Goal: Task Accomplishment & Management: Use online tool/utility

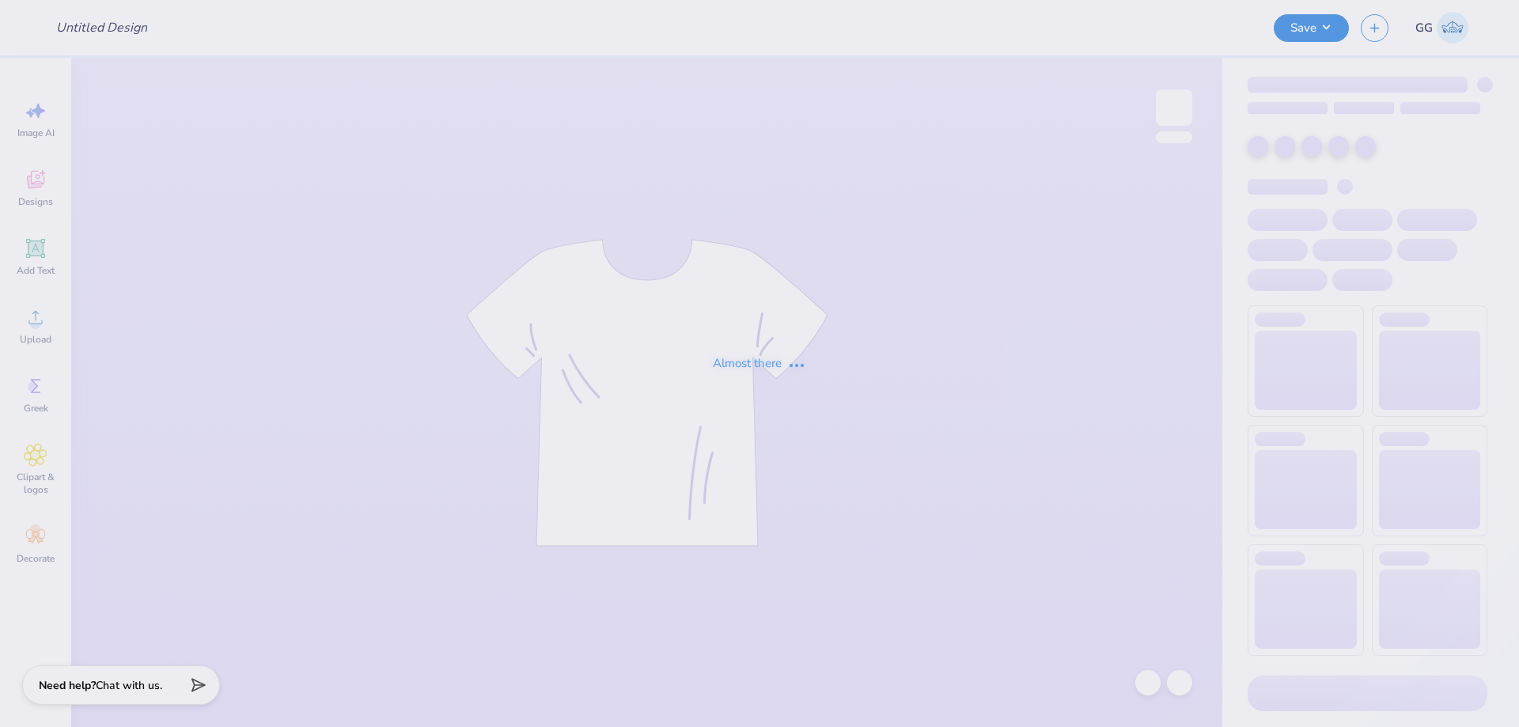
type input "LTS crews"
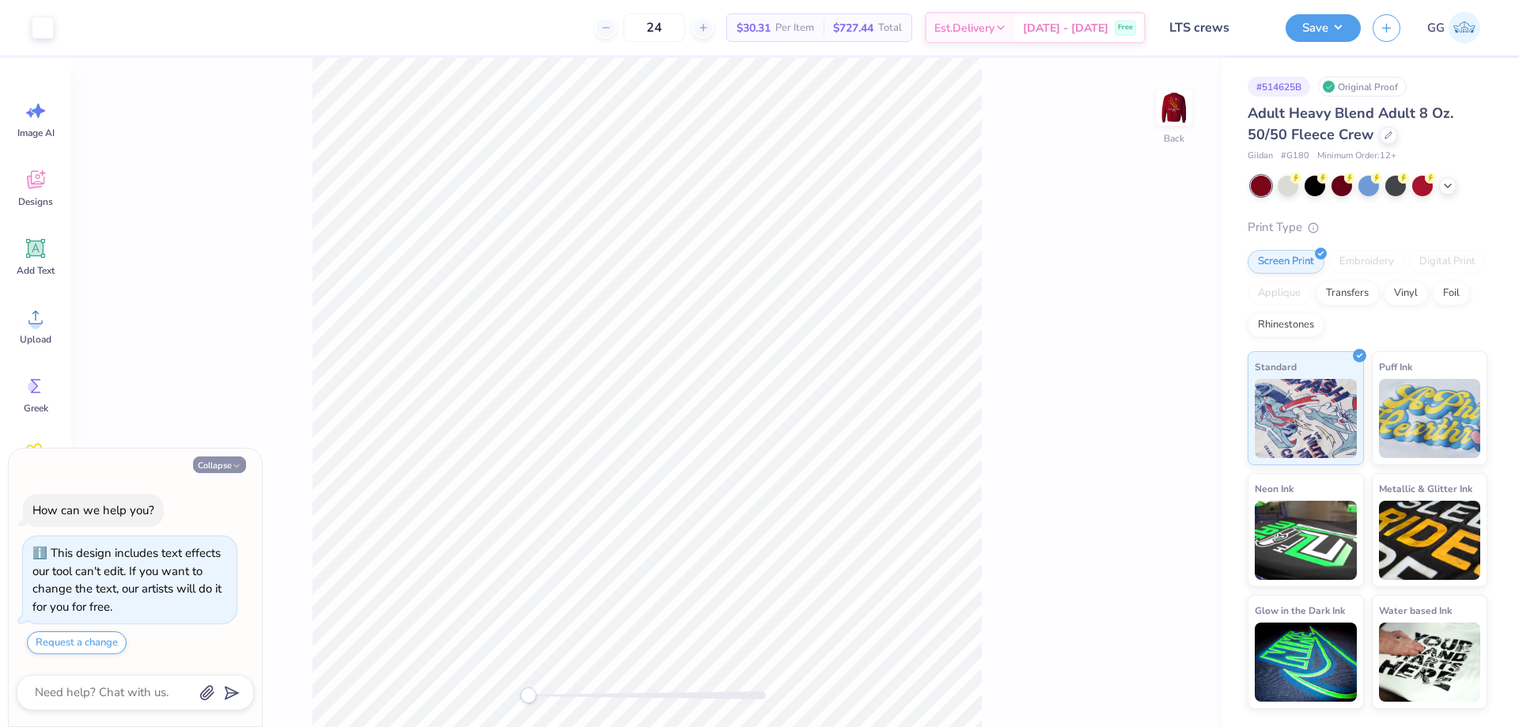
click at [230, 462] on button "Collapse" at bounding box center [219, 465] width 53 height 17
type textarea "x"
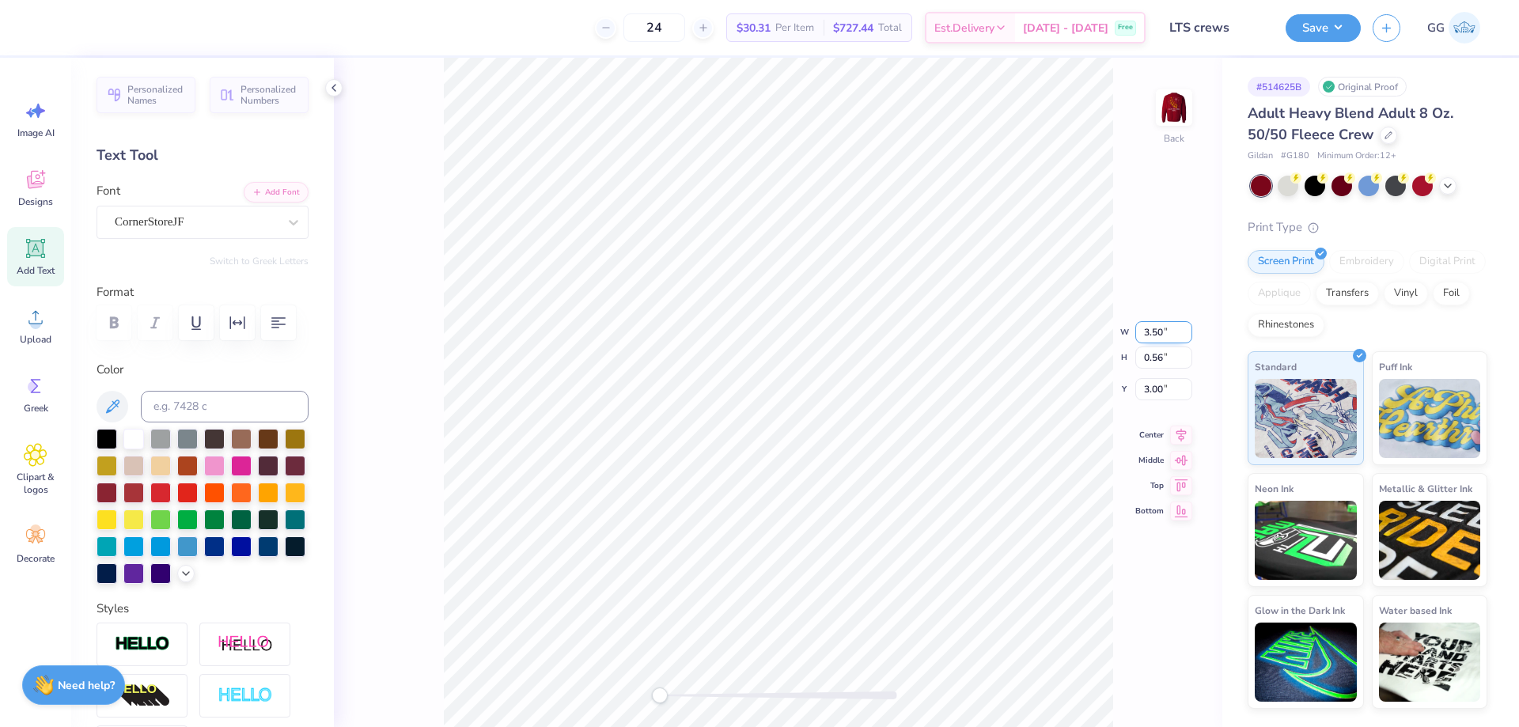
click at [1159, 334] on input "3.50" at bounding box center [1164, 332] width 57 height 22
type input "3.0"
click at [1144, 682] on icon at bounding box center [1148, 683] width 16 height 16
click at [1154, 317] on input "3.50" at bounding box center [1164, 320] width 57 height 22
type input "3.0"
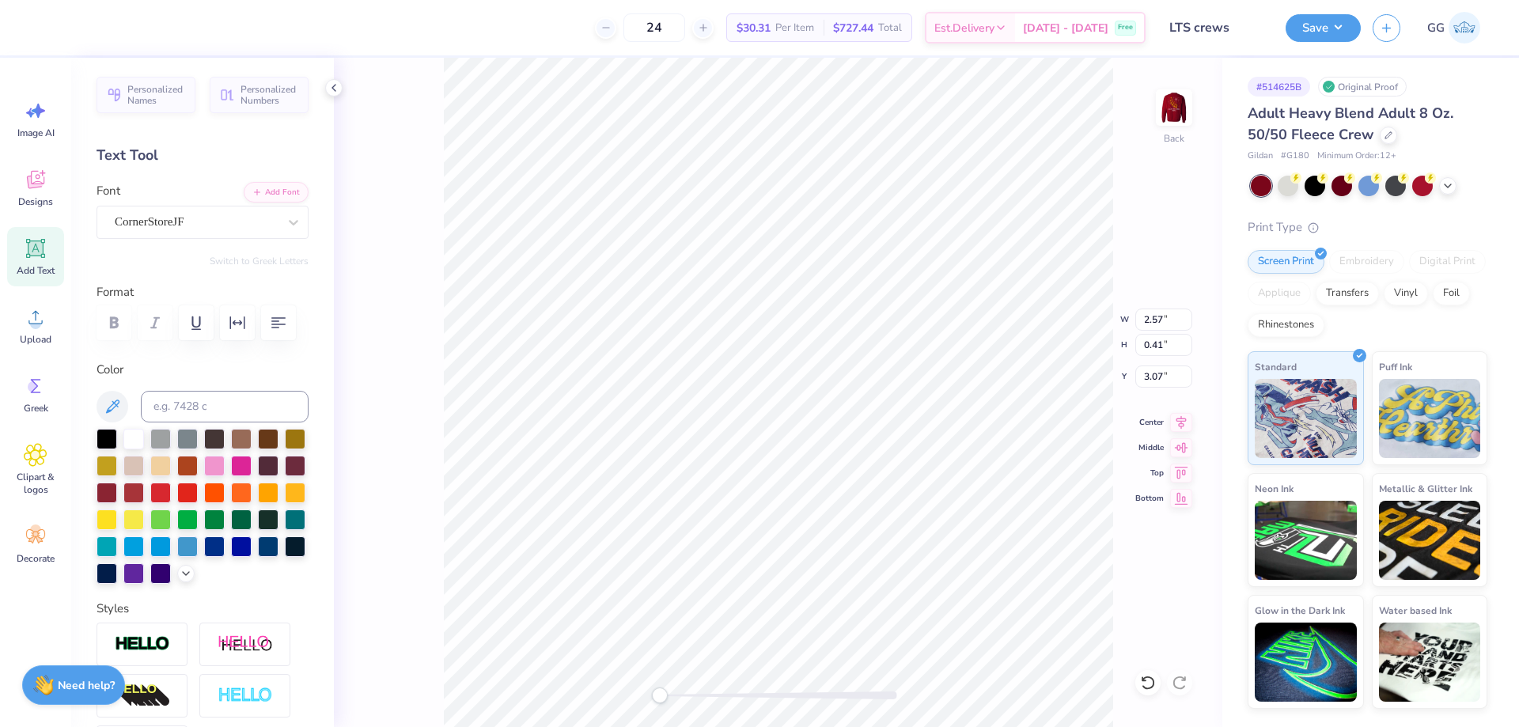
click at [1146, 681] on icon at bounding box center [1148, 683] width 16 height 16
click at [1161, 316] on input "3.50" at bounding box center [1164, 320] width 57 height 22
click at [1155, 317] on input "3.50" at bounding box center [1164, 320] width 57 height 22
type input "3.0"
click at [707, 696] on div at bounding box center [778, 696] width 237 height 8
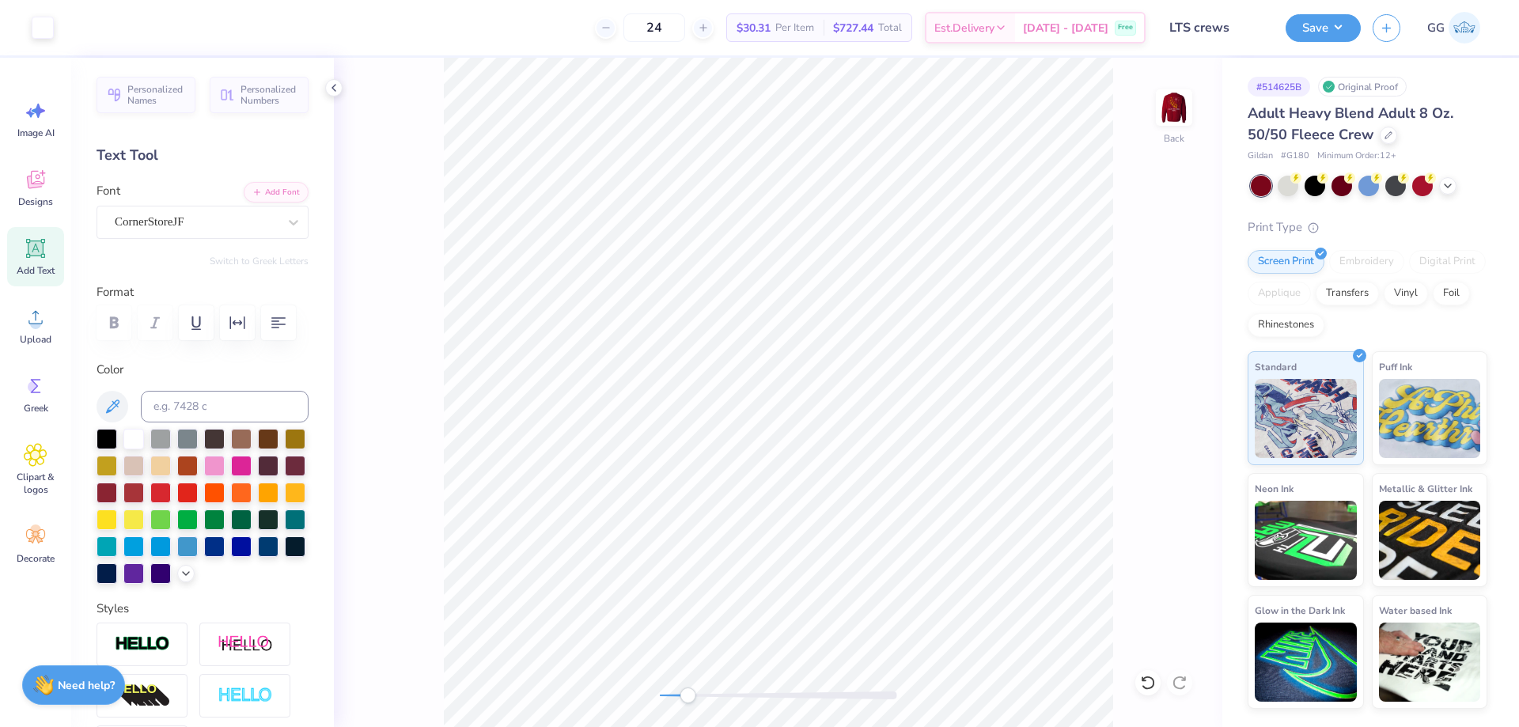
drag, startPoint x: 690, startPoint y: 695, endPoint x: 680, endPoint y: 689, distance: 11.7
click at [680, 692] on div at bounding box center [778, 696] width 237 height 8
click at [1159, 334] on input "1.60" at bounding box center [1164, 345] width 57 height 22
type input "1.0"
click at [1187, 374] on input "3.42" at bounding box center [1164, 377] width 57 height 22
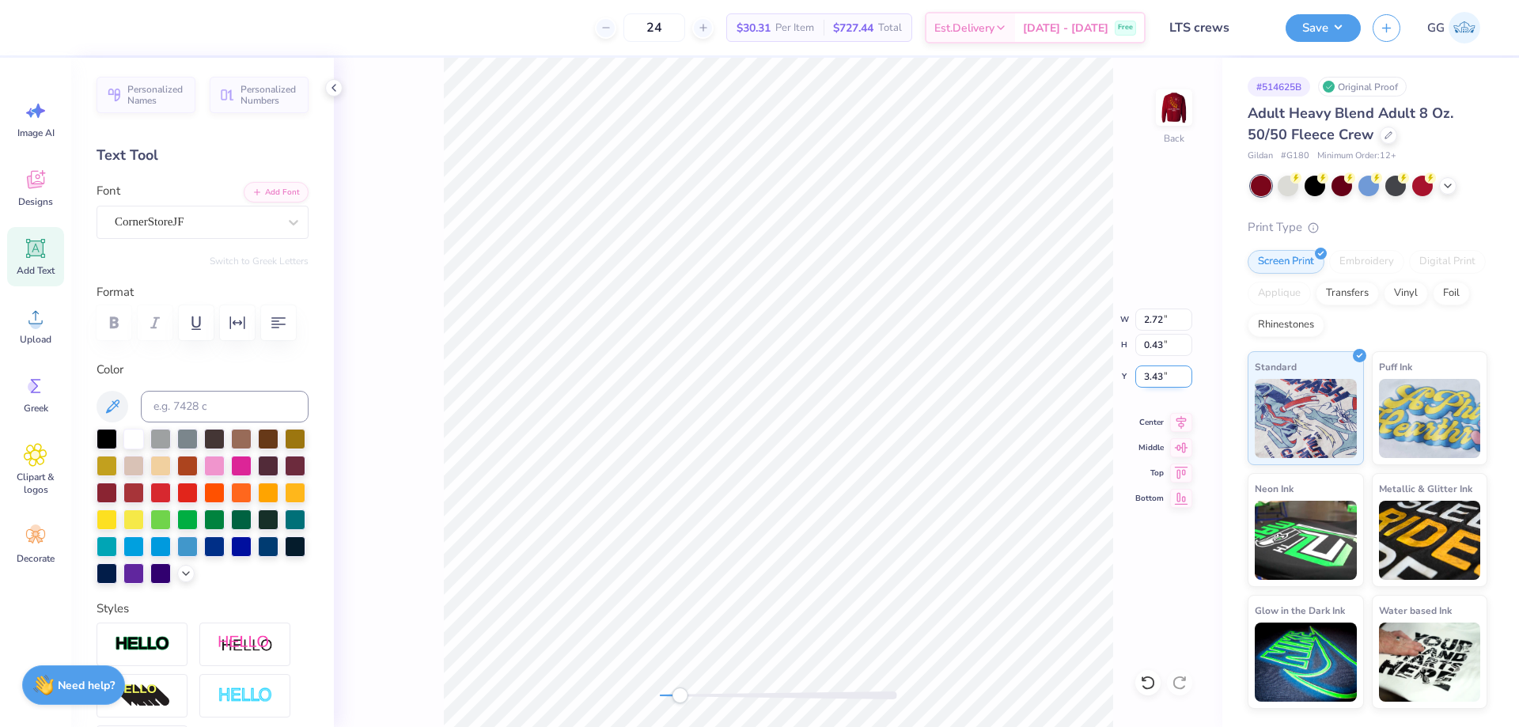
click at [1188, 374] on input "3.43" at bounding box center [1164, 377] width 57 height 22
click at [1188, 374] on input "3.44" at bounding box center [1164, 377] width 57 height 22
click at [1187, 372] on input "3.45" at bounding box center [1164, 377] width 57 height 22
click at [1187, 372] on input "3.46" at bounding box center [1164, 377] width 57 height 22
click at [1187, 372] on input "3.47" at bounding box center [1164, 377] width 57 height 22
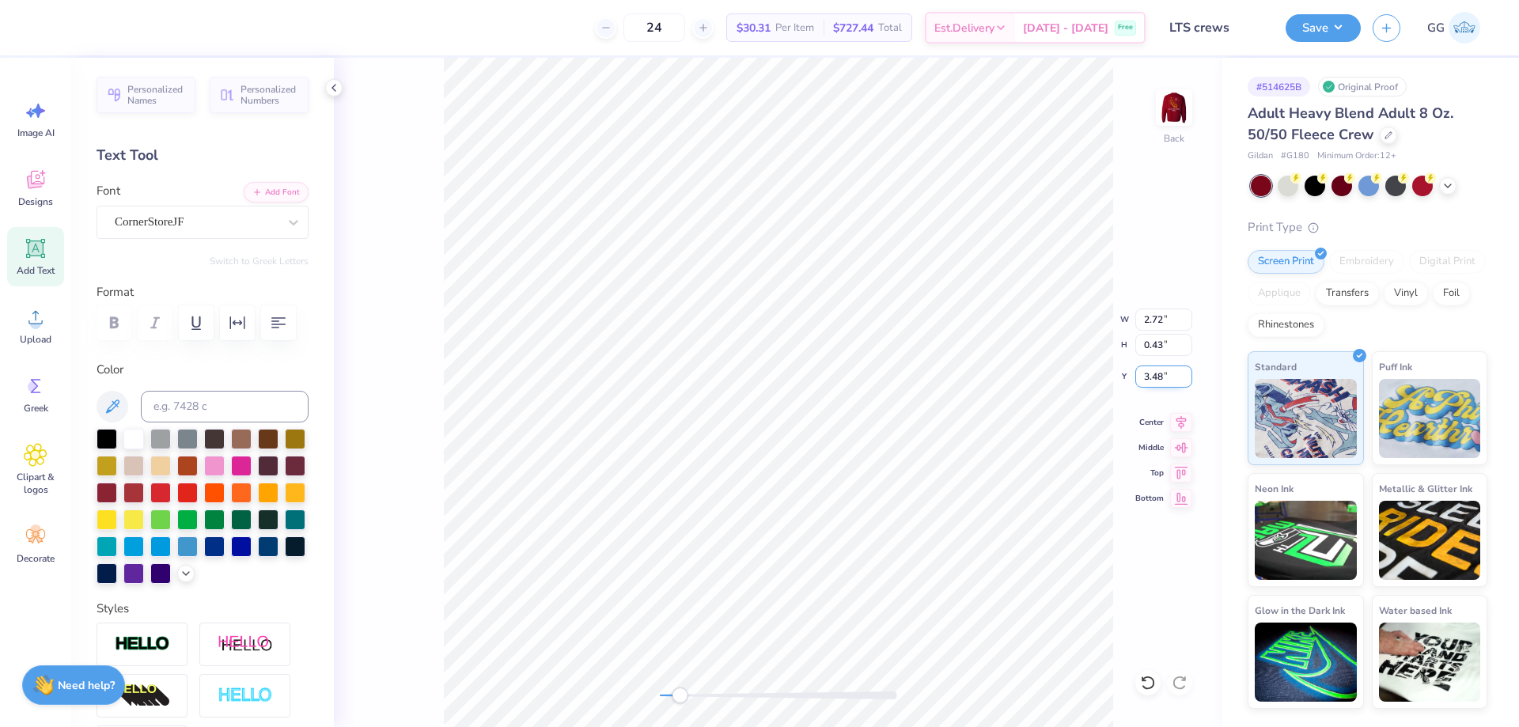
type input "3.48"
click at [1187, 372] on input "3.48" at bounding box center [1164, 377] width 57 height 22
click at [1385, 135] on icon at bounding box center [1389, 134] width 8 height 8
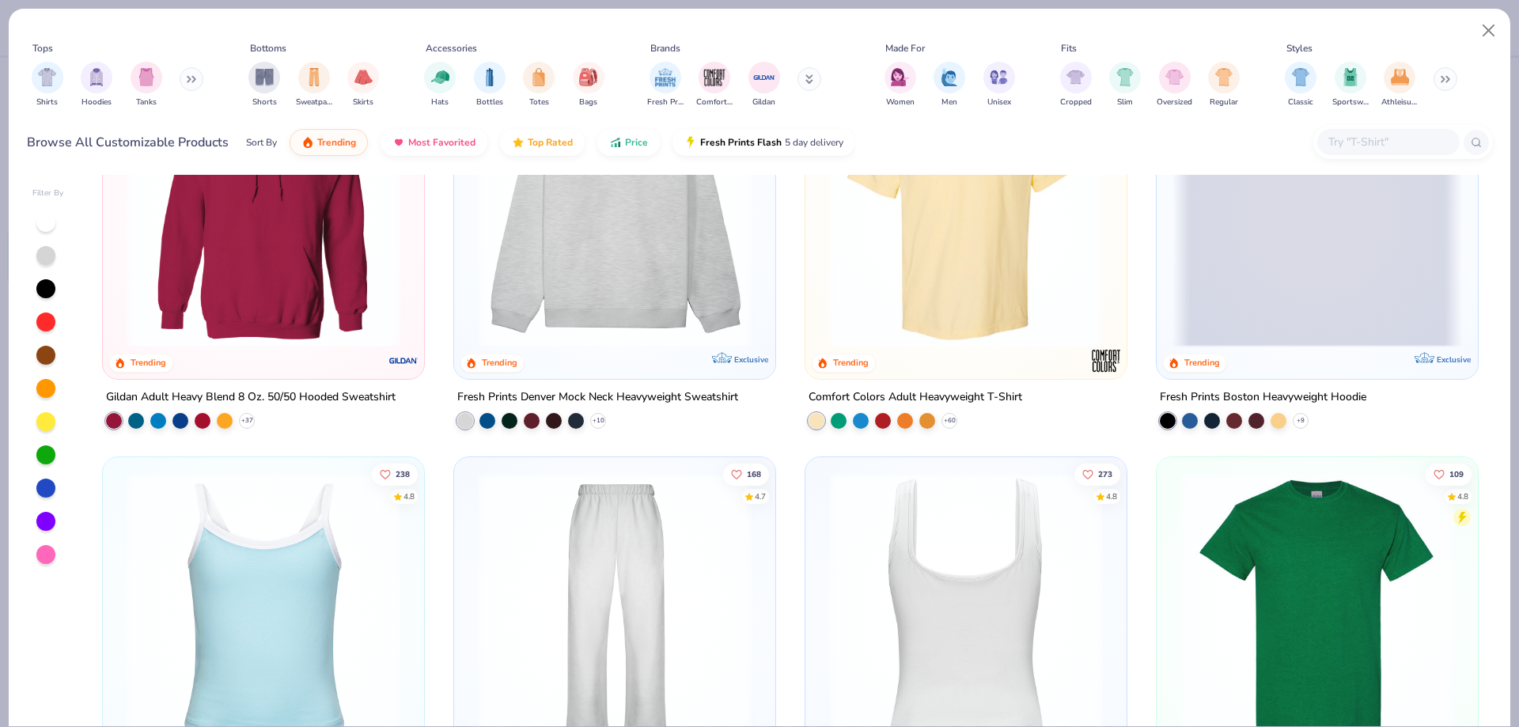
click at [974, 288] on div "223 4.8 Trending Gildan Adult Heavy Blend 8 Oz. 50/50 Hooded Sweatshirt + 37 88…" at bounding box center [790, 451] width 1405 height 552
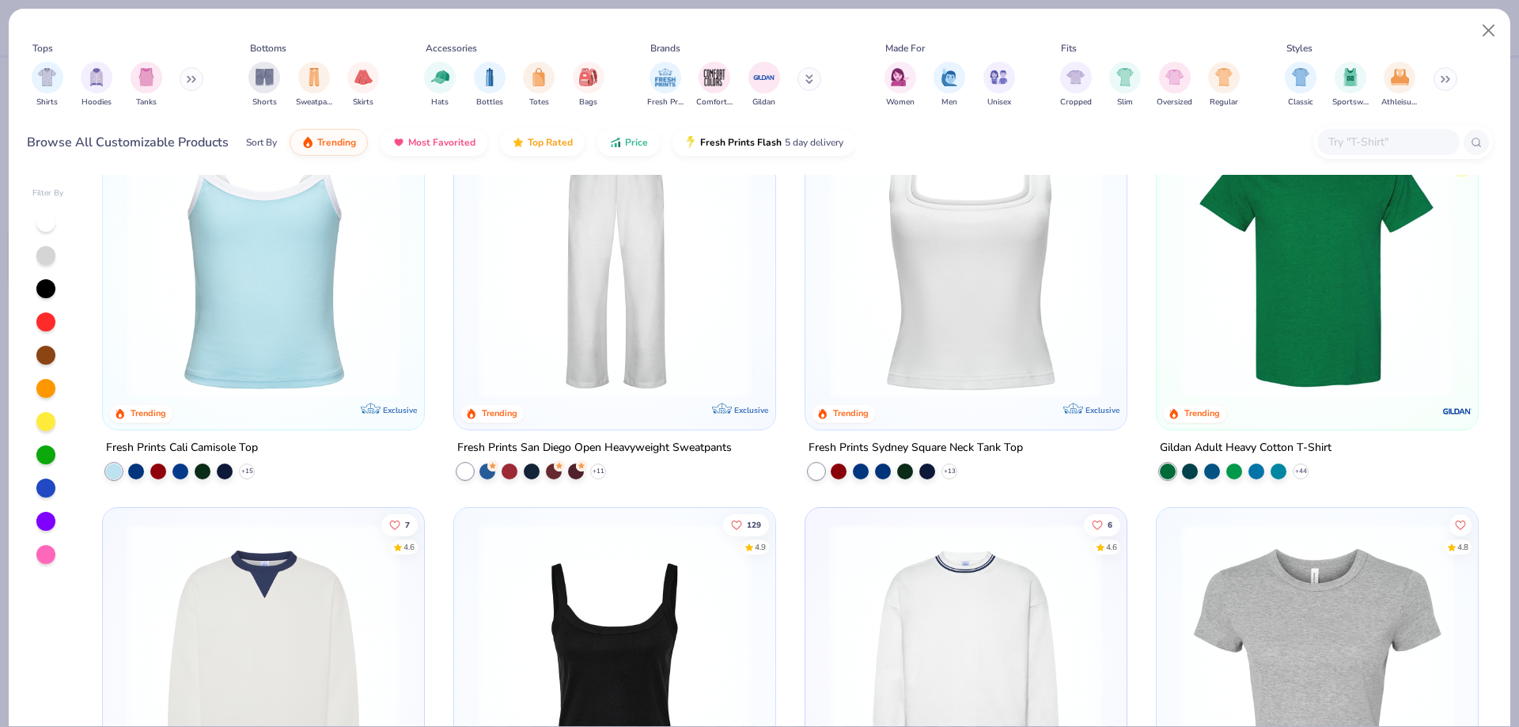
scroll to position [158, 0]
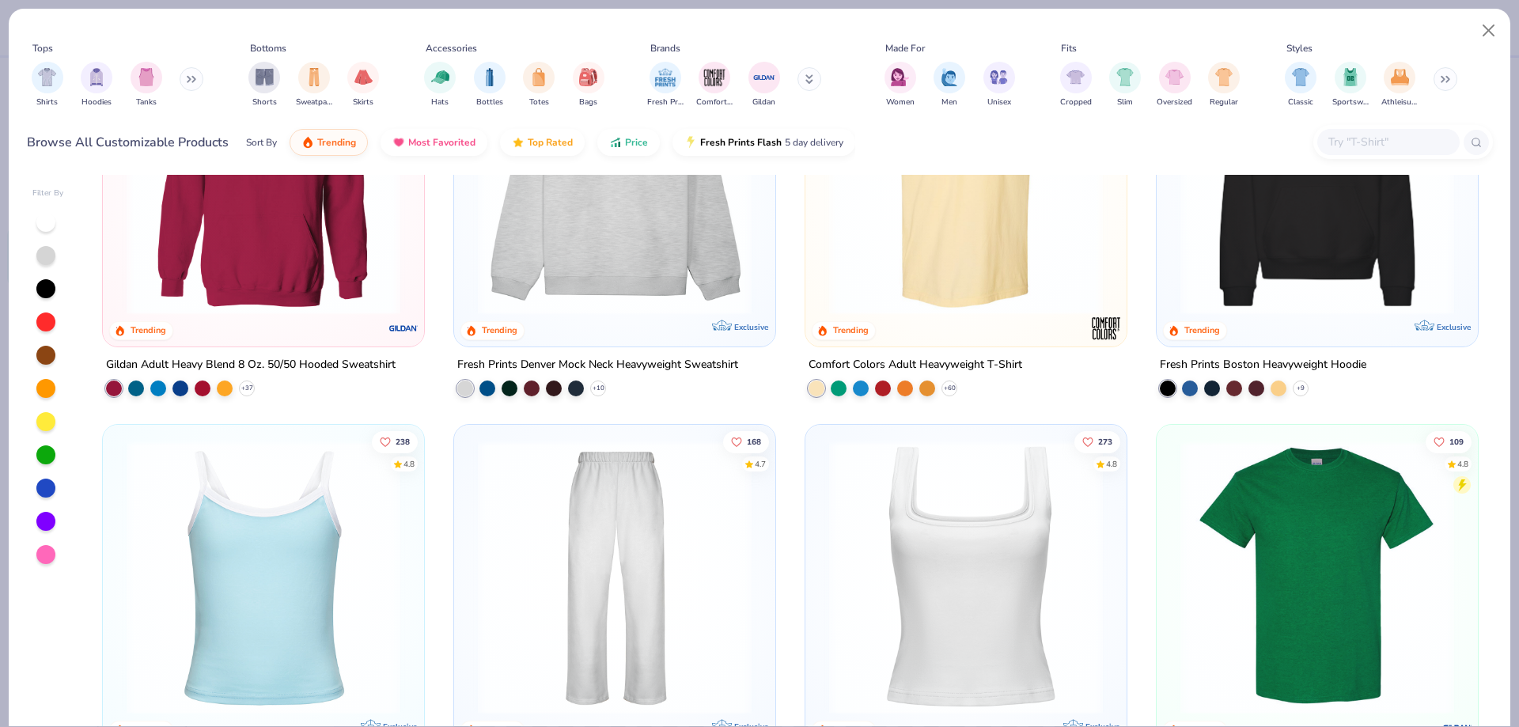
click at [992, 296] on img at bounding box center [966, 178] width 290 height 274
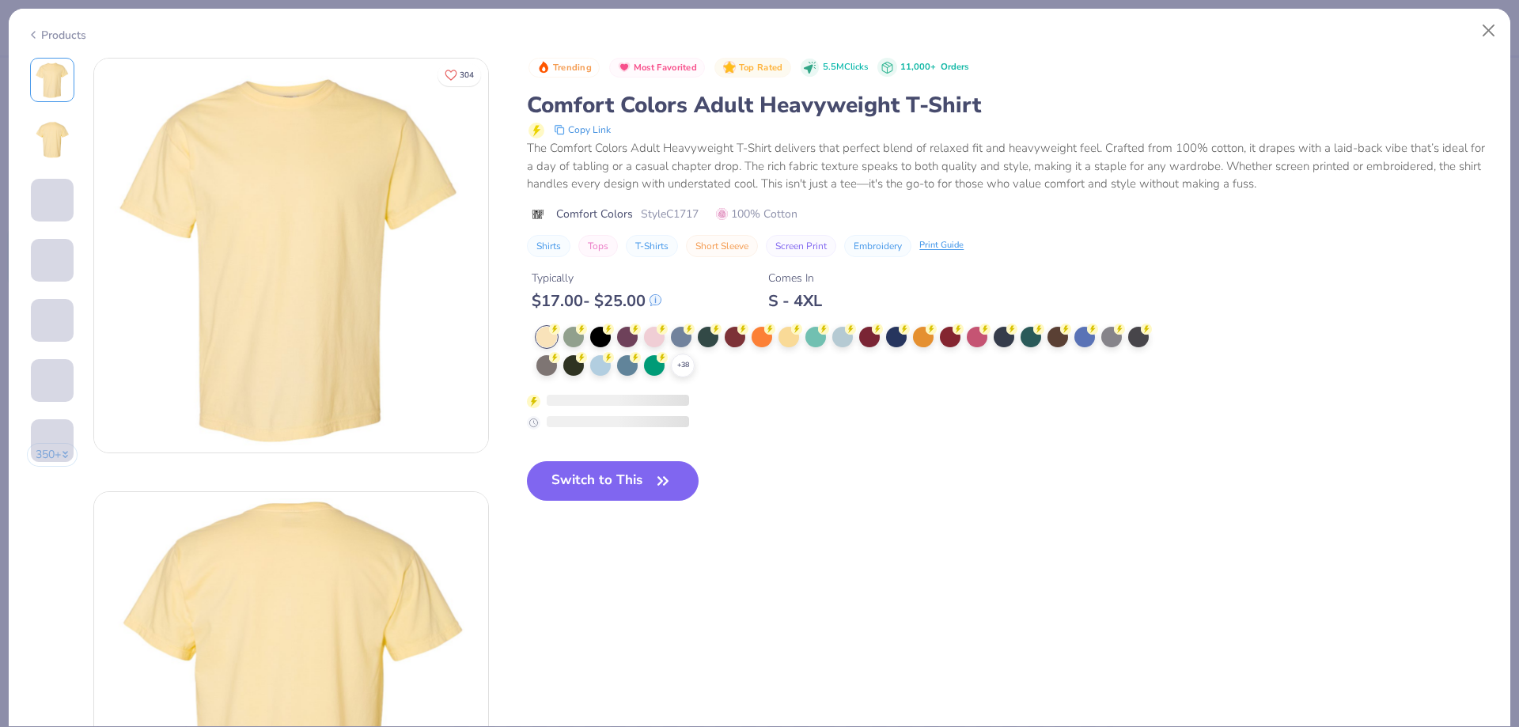
click at [822, 339] on div at bounding box center [816, 337] width 21 height 21
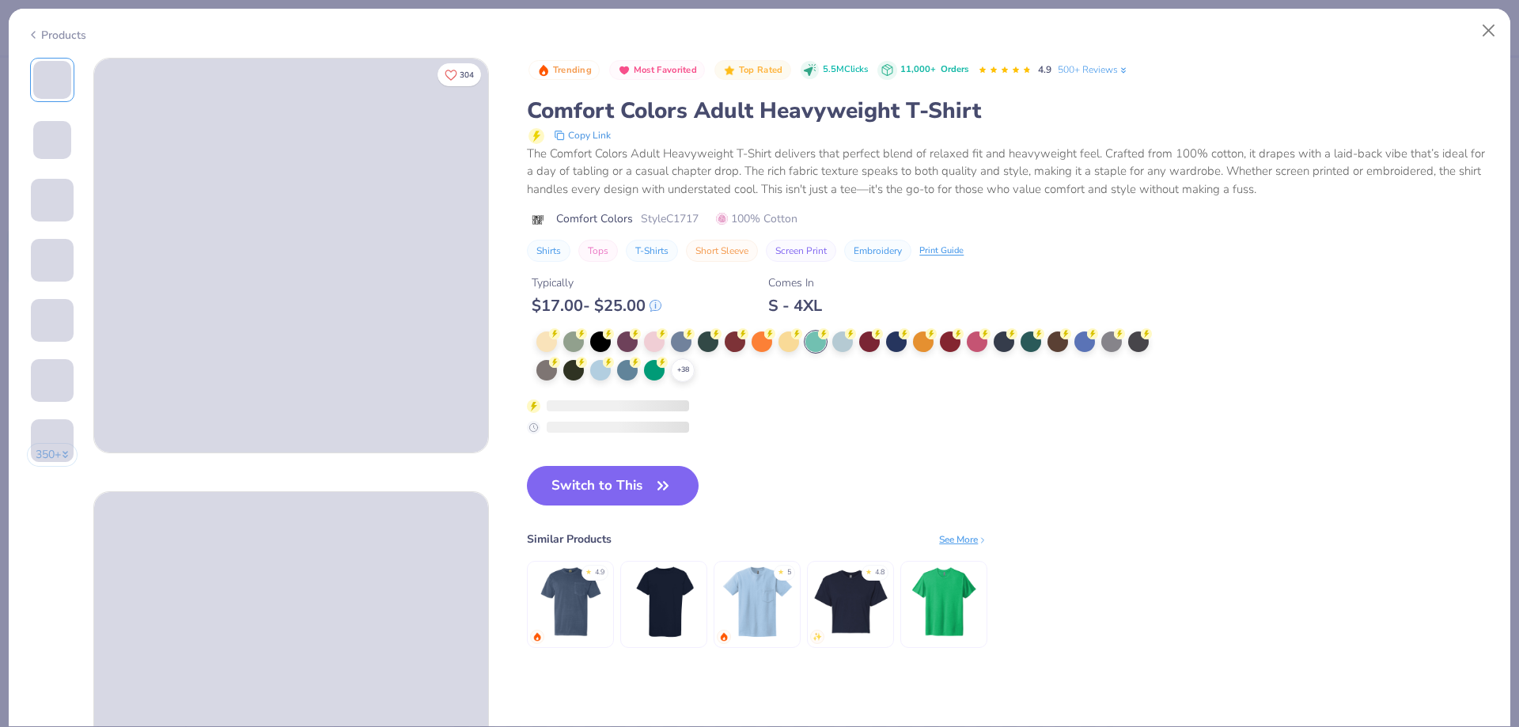
click at [659, 484] on icon "button" at bounding box center [663, 486] width 22 height 22
click at [643, 486] on button "Switch to This" at bounding box center [613, 486] width 172 height 40
type input "4.36"
type input "0.69"
type input "3.35"
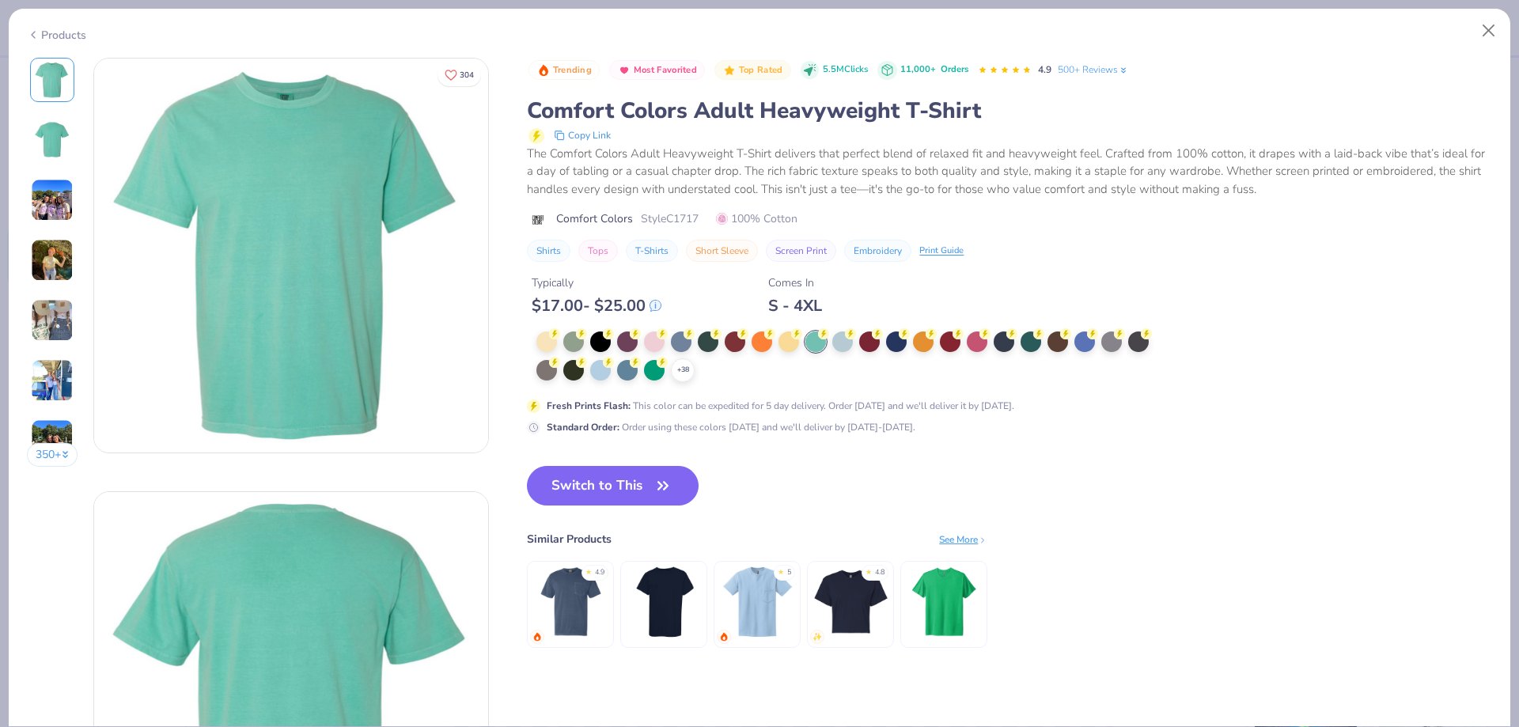
click at [634, 491] on button "Switch to This" at bounding box center [613, 486] width 172 height 40
click at [612, 481] on button "Switch to This" at bounding box center [613, 486] width 172 height 40
click at [643, 464] on div "Trending Most Favorited Top Rated 5.5M Clicks 11,000+ Orders 4.9 500+ Reviews C…" at bounding box center [1009, 369] width 965 height 623
click at [652, 478] on button "Switch to This" at bounding box center [613, 486] width 172 height 40
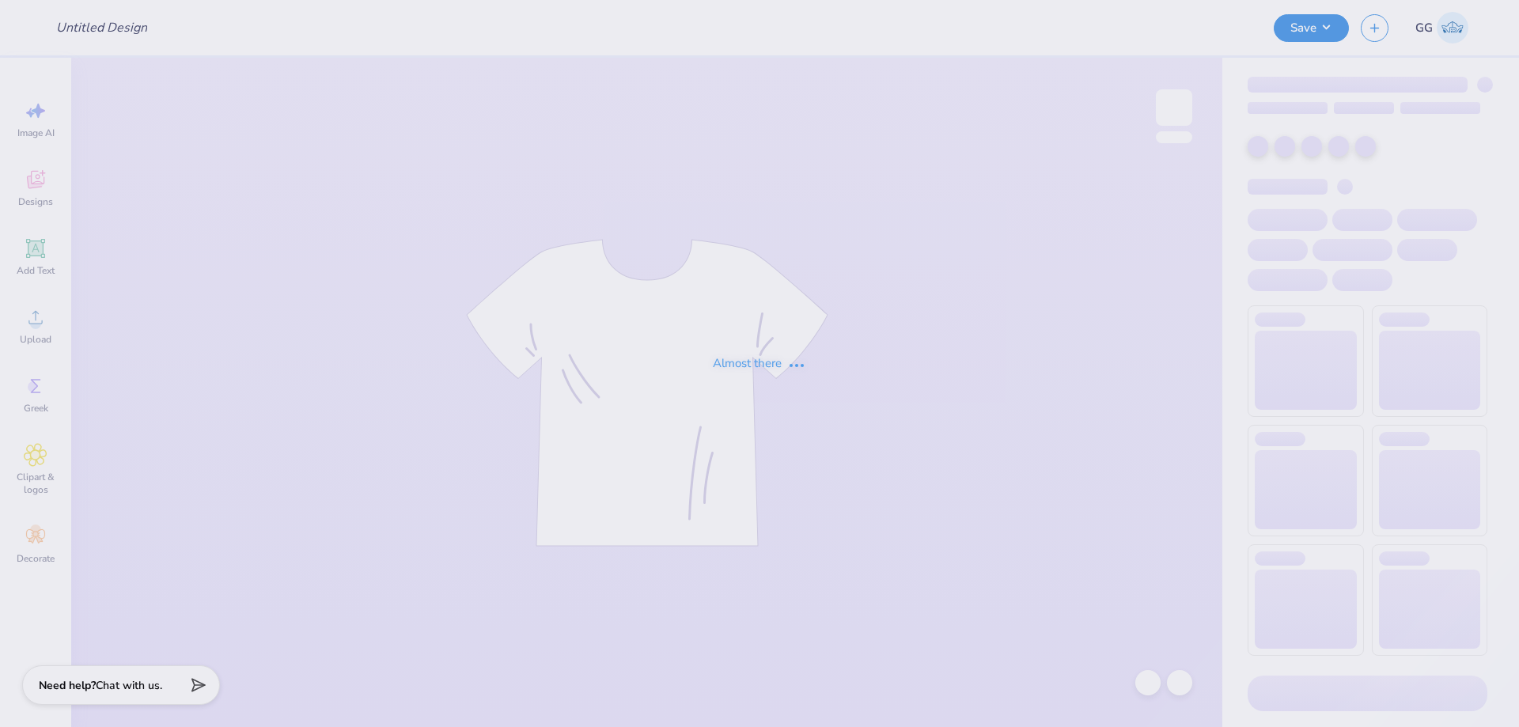
type input "LTS crews"
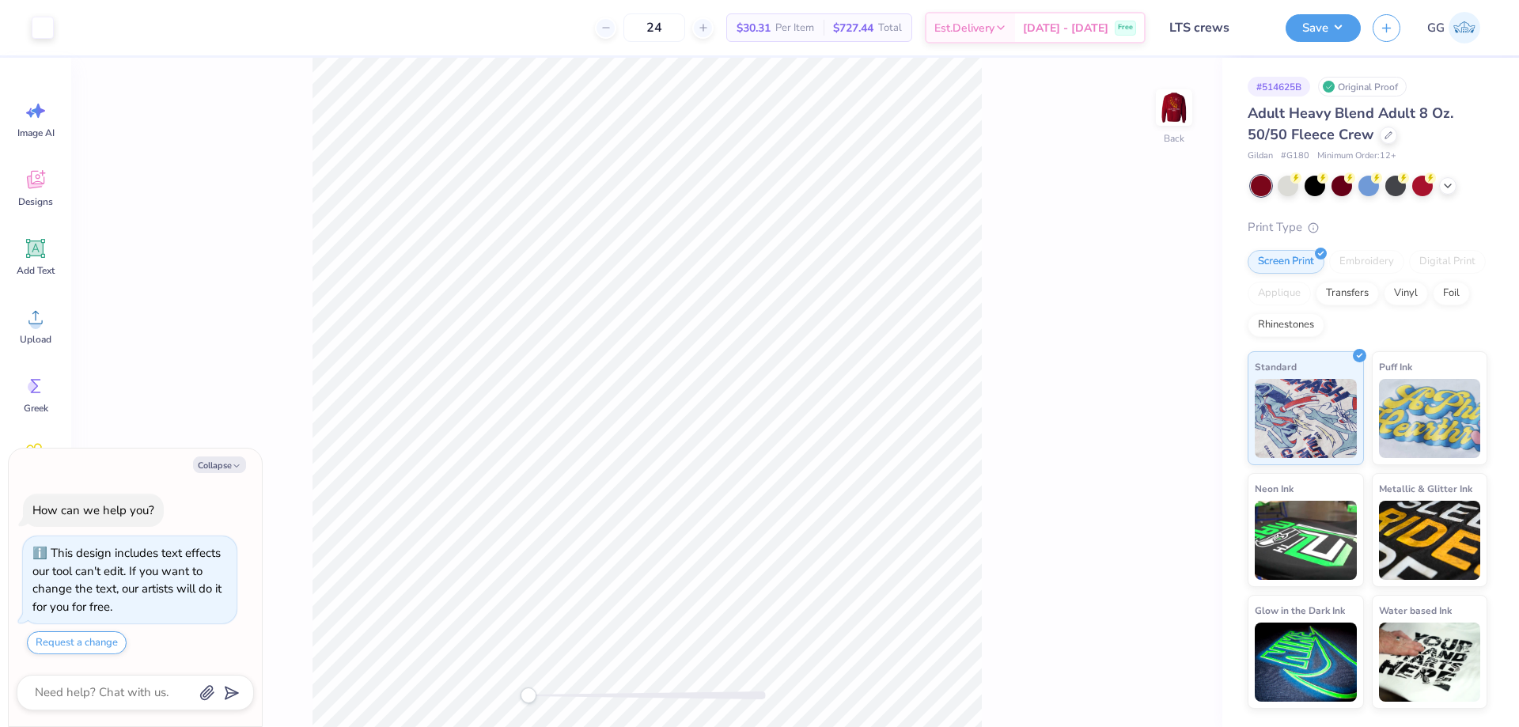
click at [1390, 132] on icon at bounding box center [1389, 135] width 6 height 6
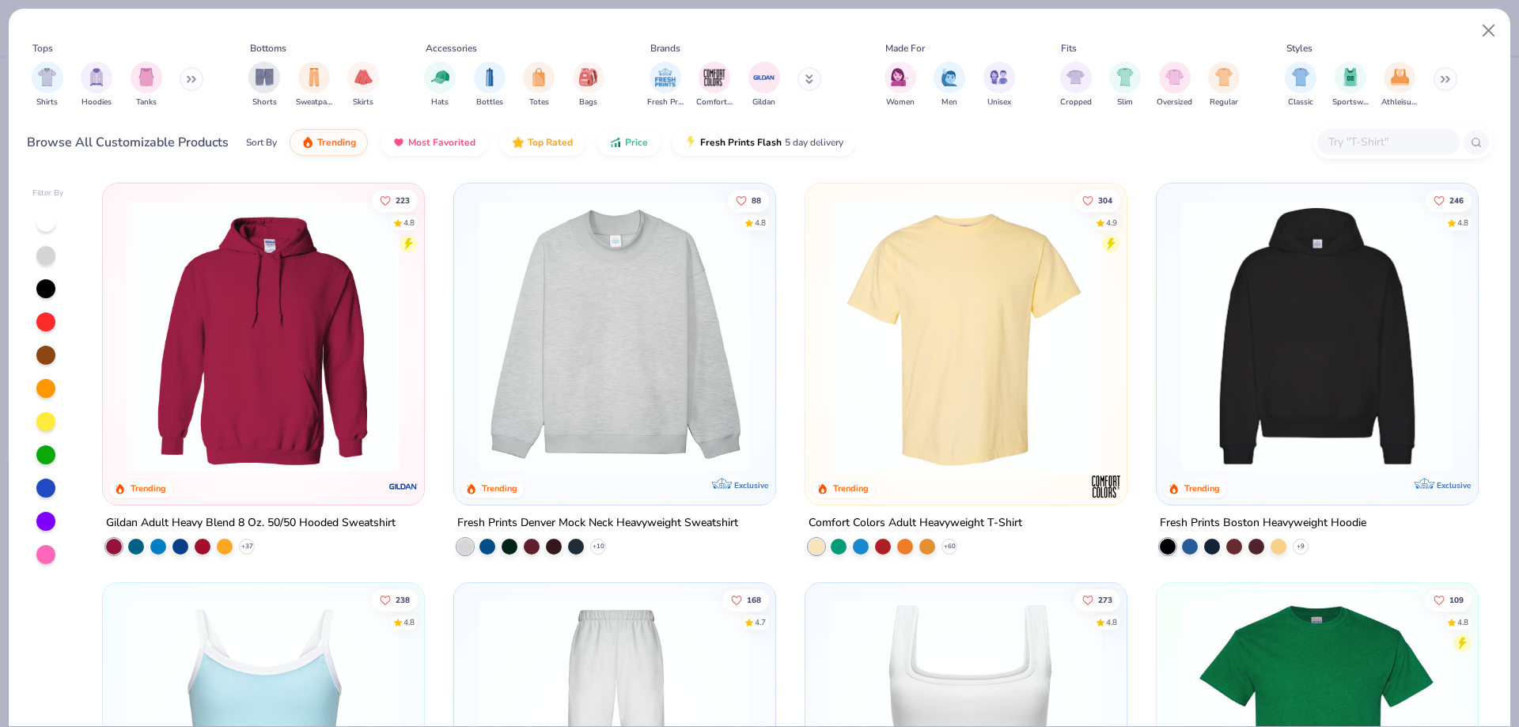
click at [939, 338] on img at bounding box center [966, 336] width 290 height 274
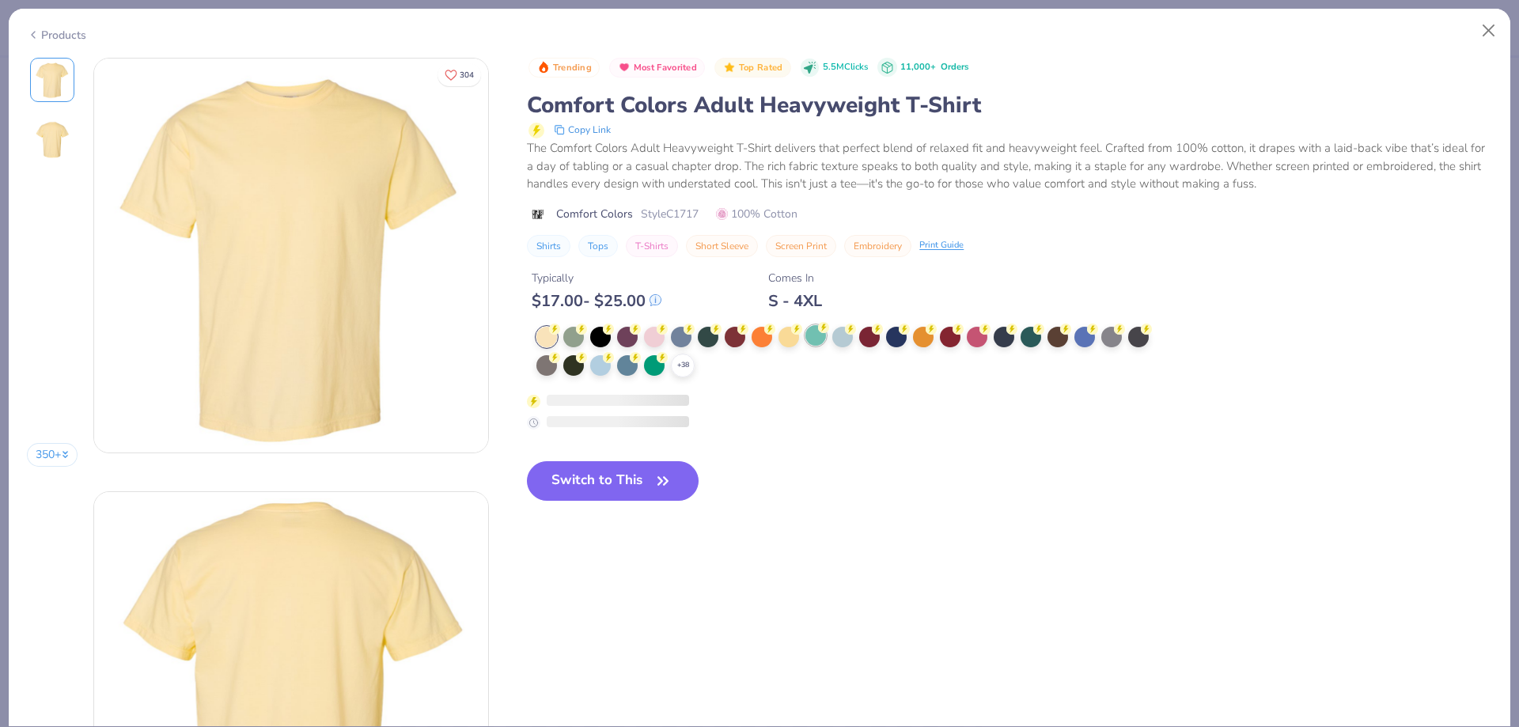
click at [816, 340] on div at bounding box center [816, 335] width 21 height 21
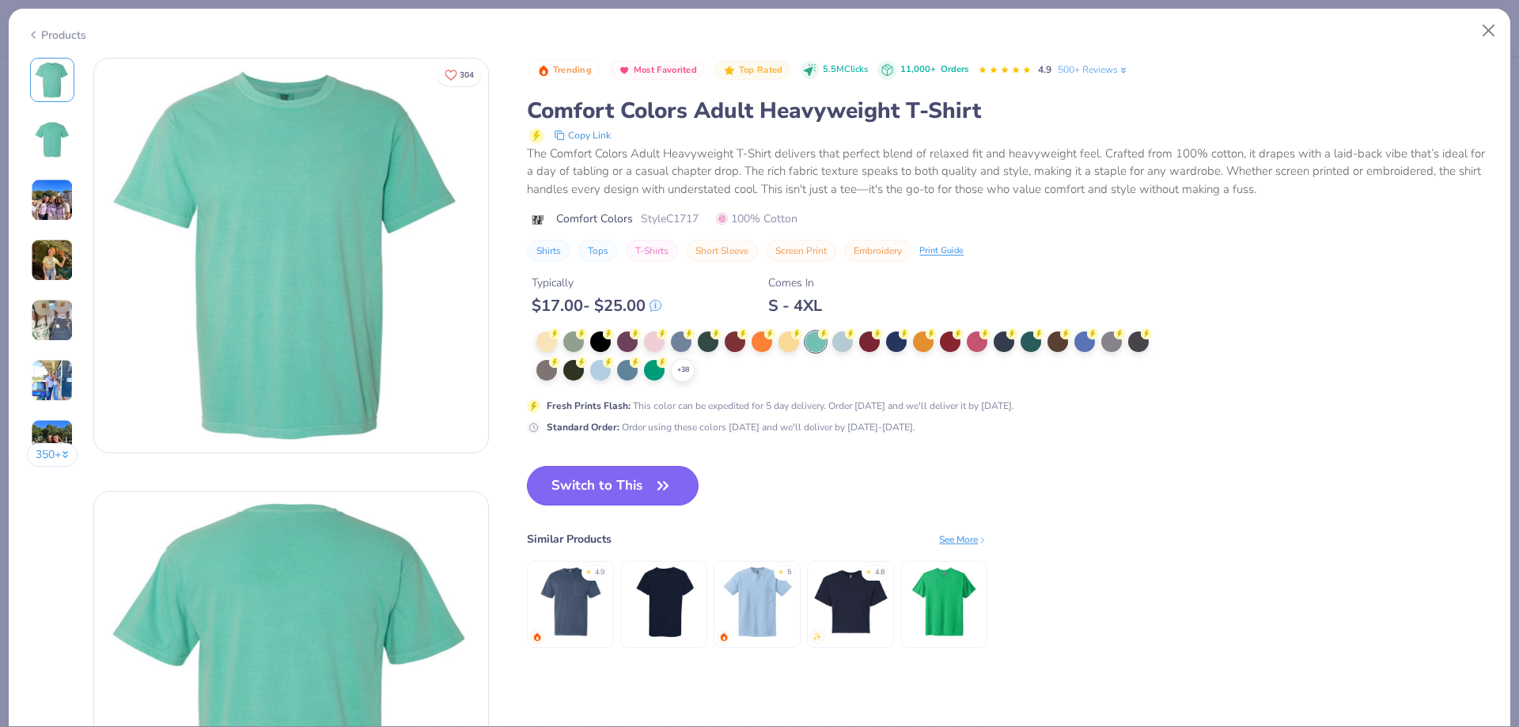
click at [597, 482] on button "Switch to This" at bounding box center [613, 486] width 172 height 40
click at [622, 484] on button "Switch to This" at bounding box center [613, 486] width 172 height 40
click at [647, 482] on button "Switch to This" at bounding box center [613, 486] width 172 height 40
click at [658, 476] on icon "button" at bounding box center [663, 486] width 22 height 22
click at [632, 491] on button "Switch to This" at bounding box center [613, 486] width 172 height 40
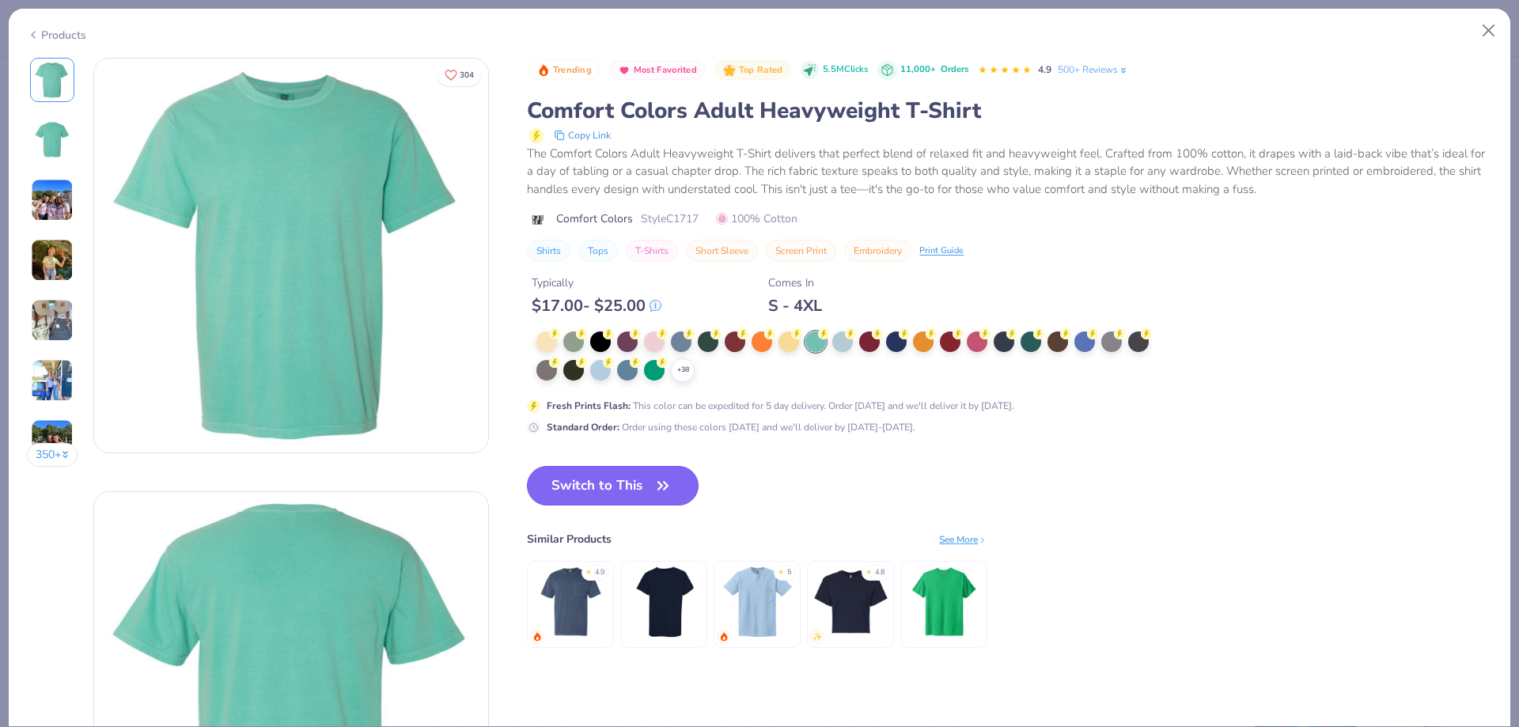
click at [683, 492] on button "Switch to This" at bounding box center [613, 486] width 172 height 40
click at [662, 485] on icon "button" at bounding box center [662, 485] width 9 height 7
click at [1485, 31] on button "Close" at bounding box center [1489, 31] width 30 height 30
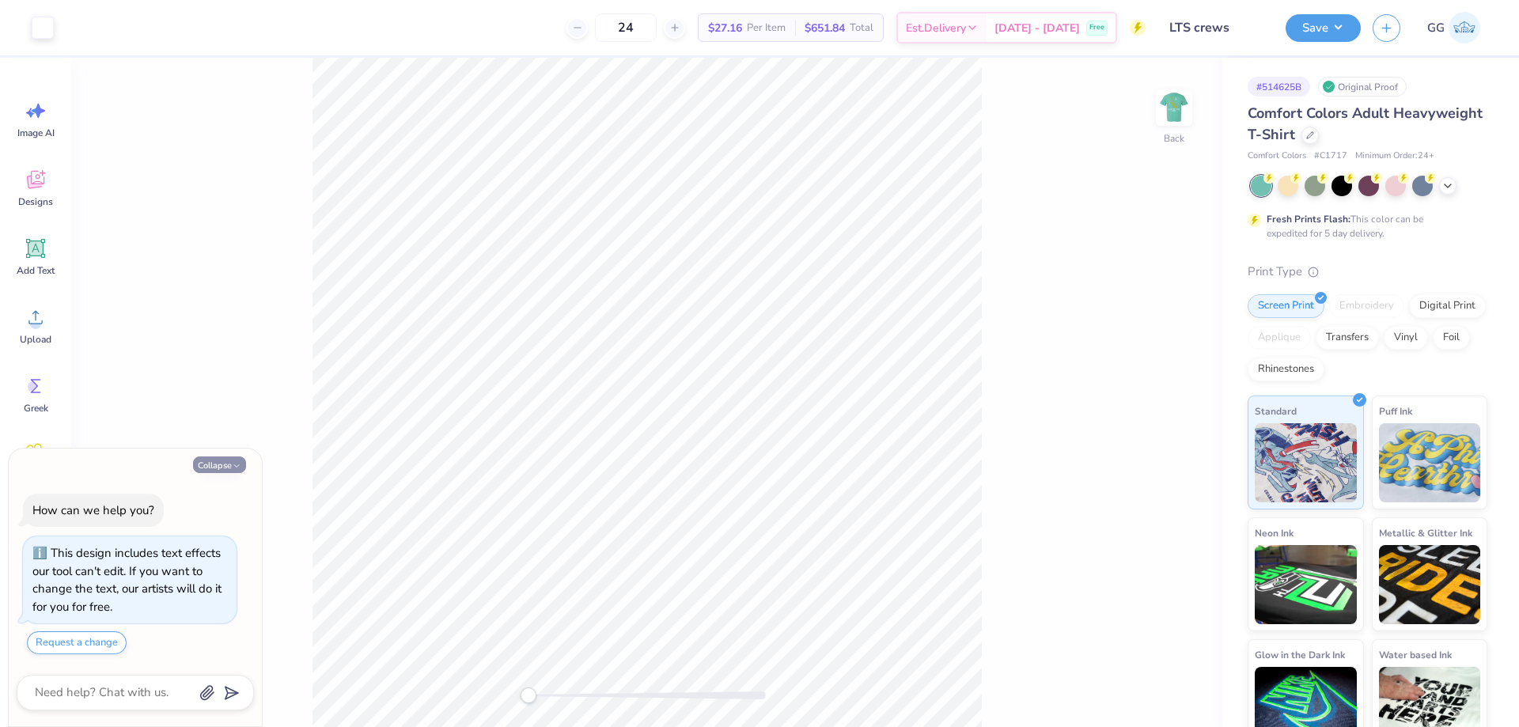
click at [245, 467] on button "Collapse" at bounding box center [219, 465] width 53 height 17
type textarea "x"
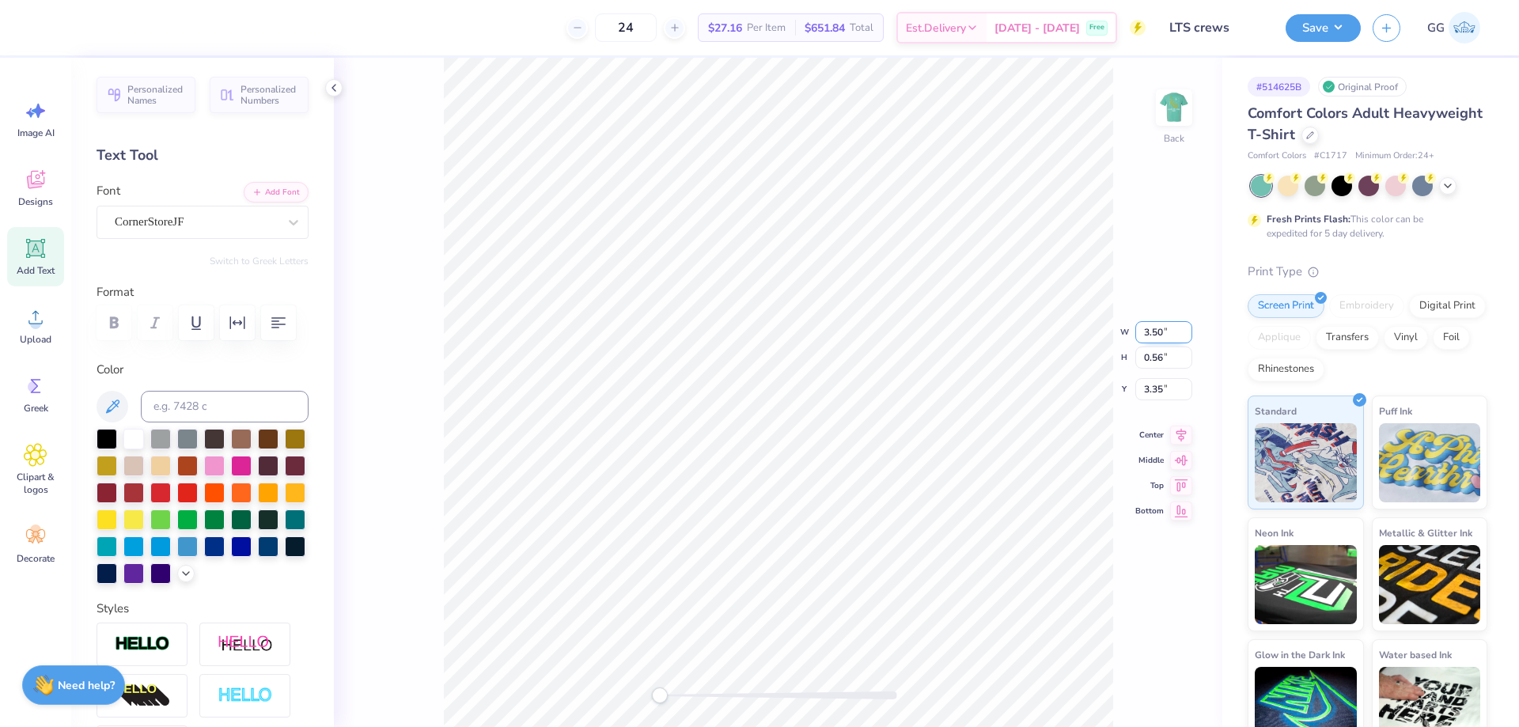
click at [1162, 336] on input "3.50" at bounding box center [1164, 332] width 57 height 22
type input "3.0"
click at [723, 696] on div at bounding box center [778, 696] width 237 height 8
drag, startPoint x: 707, startPoint y: 698, endPoint x: 687, endPoint y: 699, distance: 20.6
click at [687, 699] on div at bounding box center [778, 696] width 237 height 8
